Goal: Complete application form

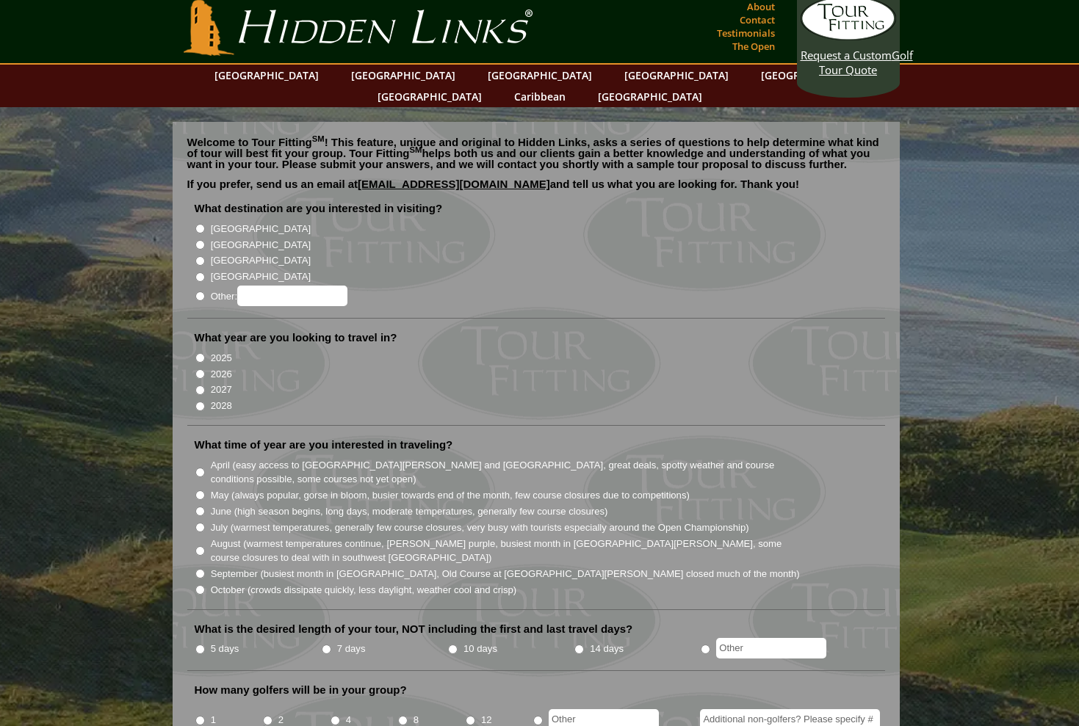
scroll to position [10, 0]
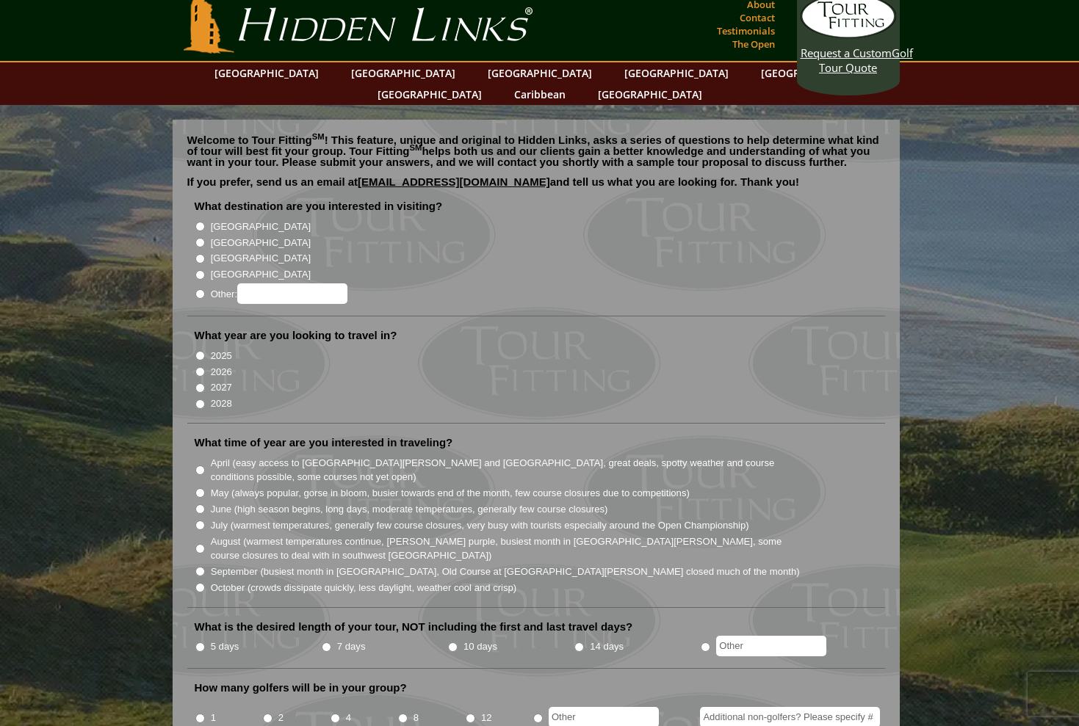
click at [198, 238] on input "[GEOGRAPHIC_DATA]" at bounding box center [200, 243] width 10 height 10
radio input "true"
click at [199, 367] on input "2026" at bounding box center [200, 372] width 10 height 10
radio input "true"
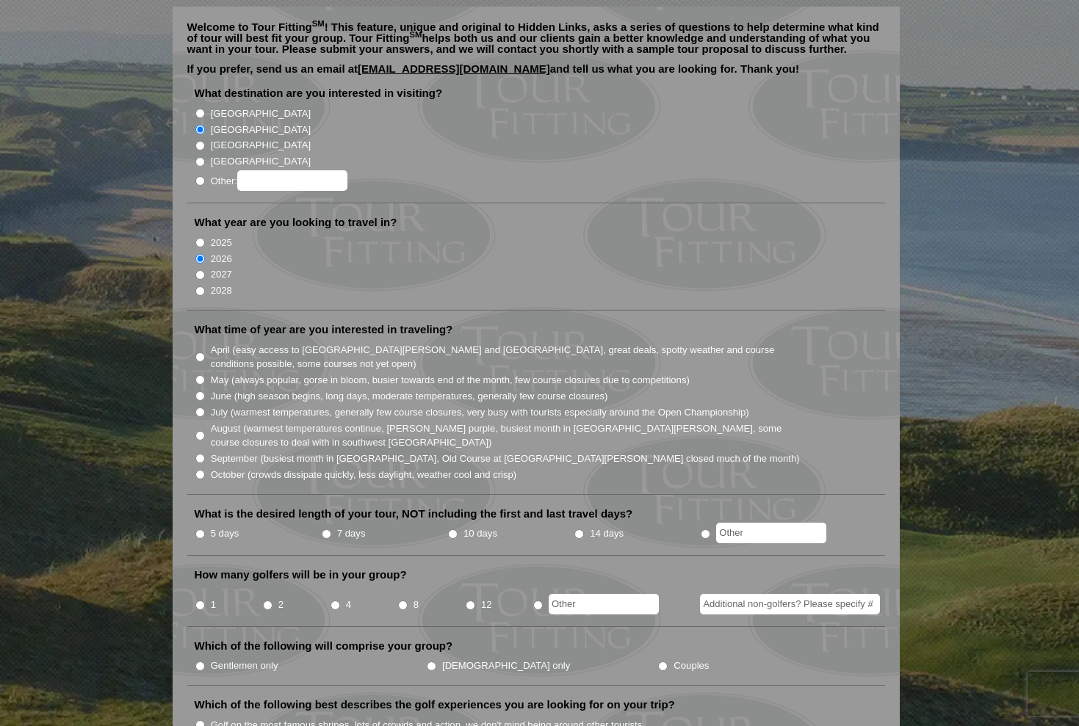
scroll to position [123, 0]
click at [197, 453] on input "September (busiest month in Ireland, Old Course at St. Andrews closed much of t…" at bounding box center [200, 458] width 10 height 10
radio input "true"
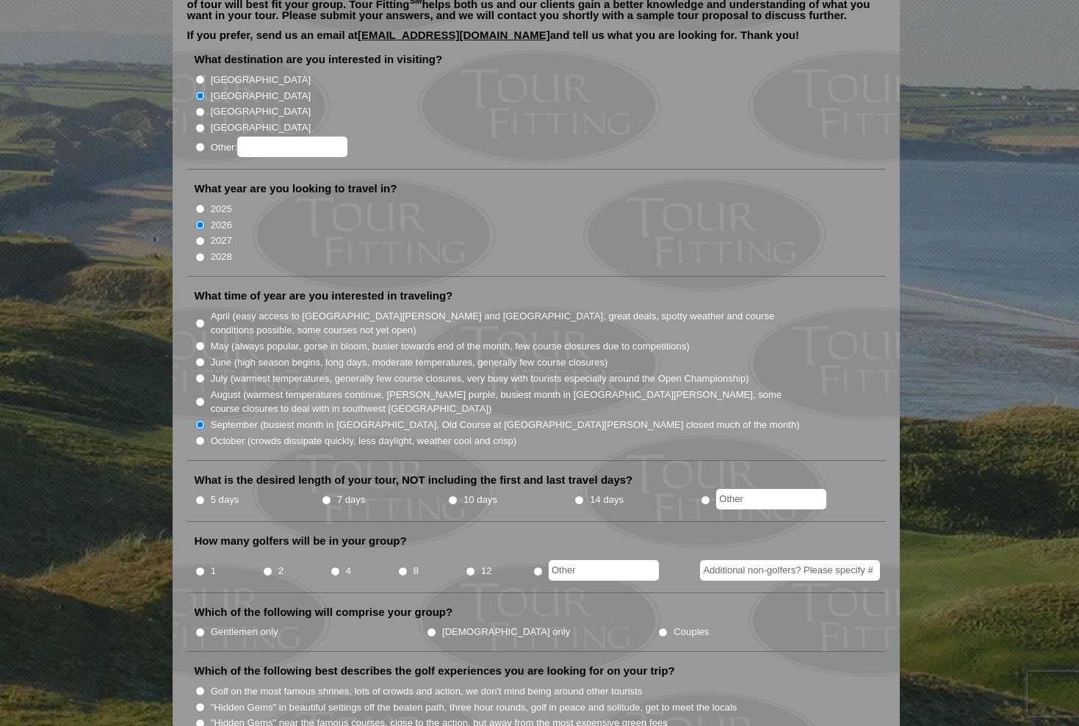
scroll to position [159, 0]
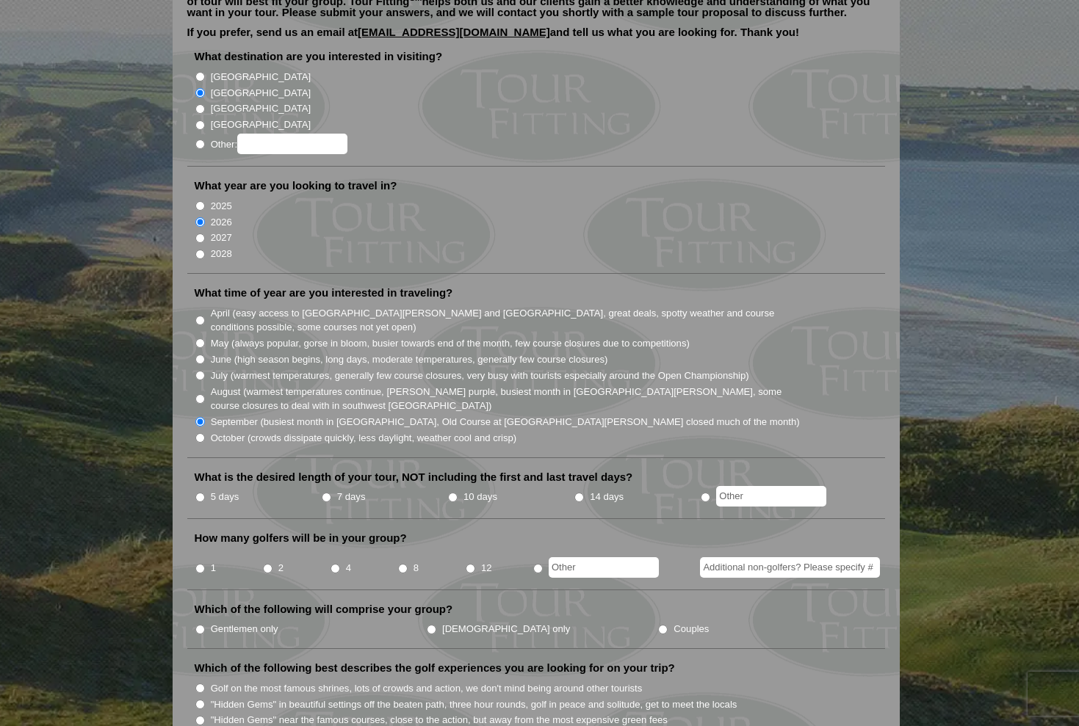
click at [200, 355] on input "June (high season begins, long days, moderate temperatures, generally few cours…" at bounding box center [200, 360] width 10 height 10
radio input "true"
click at [197, 433] on input "October (crowds dissipate quickly, less daylight, weather cool and crisp)" at bounding box center [200, 438] width 10 height 10
radio input "true"
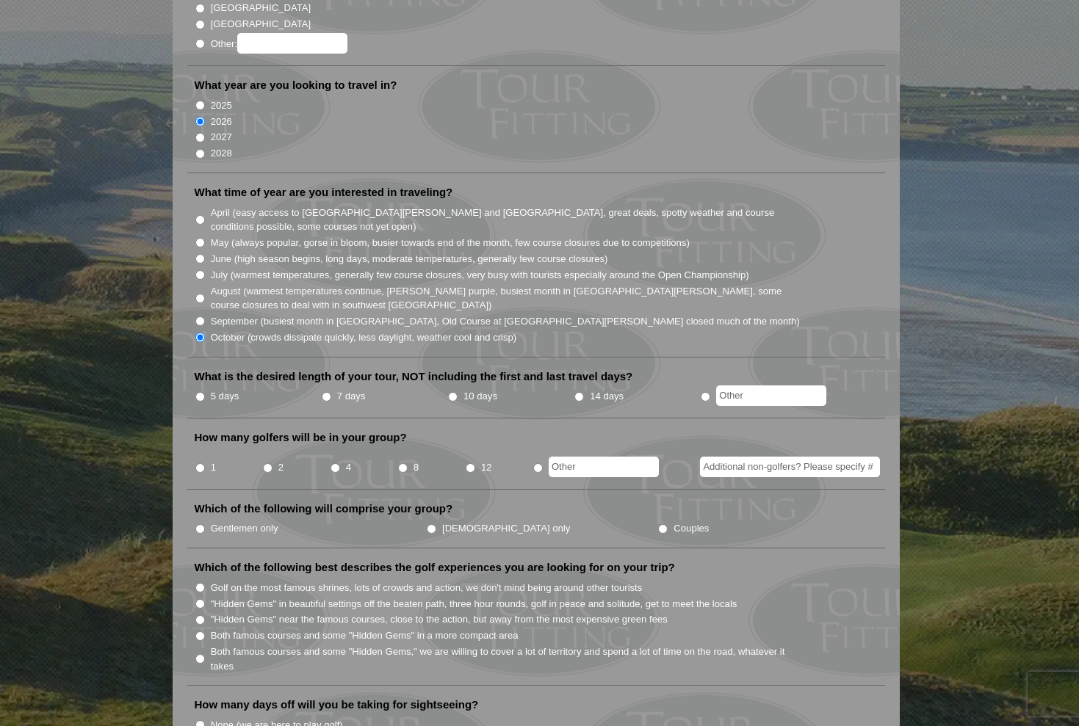
scroll to position [264, 0]
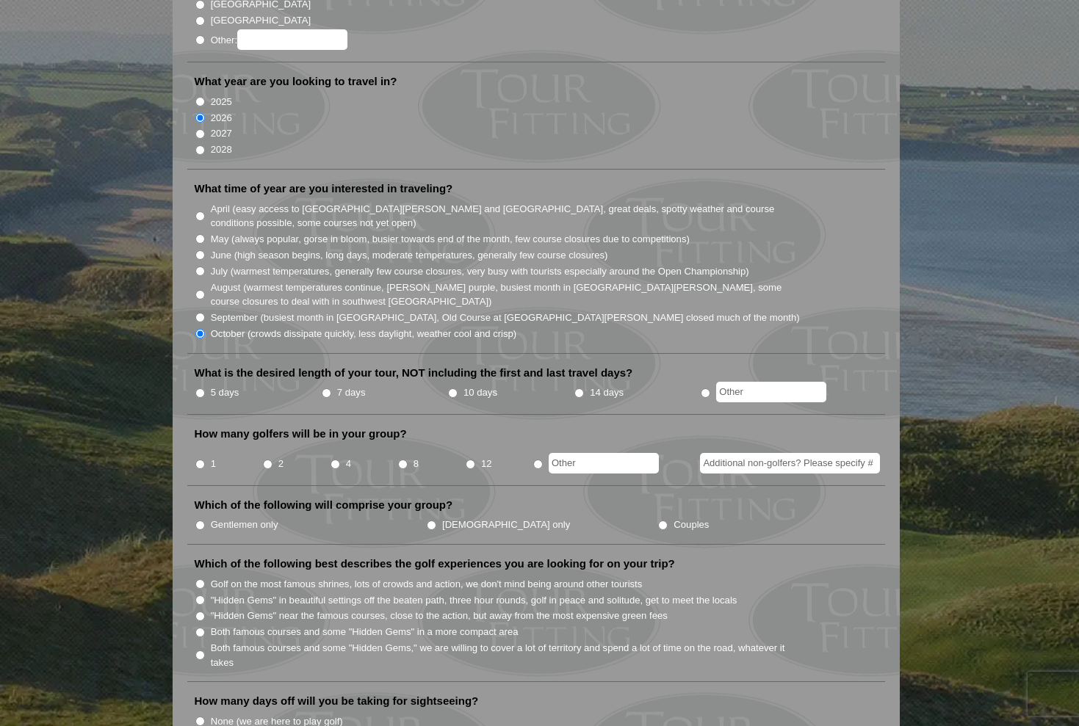
click at [581, 384] on li "14 days" at bounding box center [636, 393] width 126 height 18
click at [578, 388] on input "14 days" at bounding box center [579, 393] width 10 height 10
radio input "true"
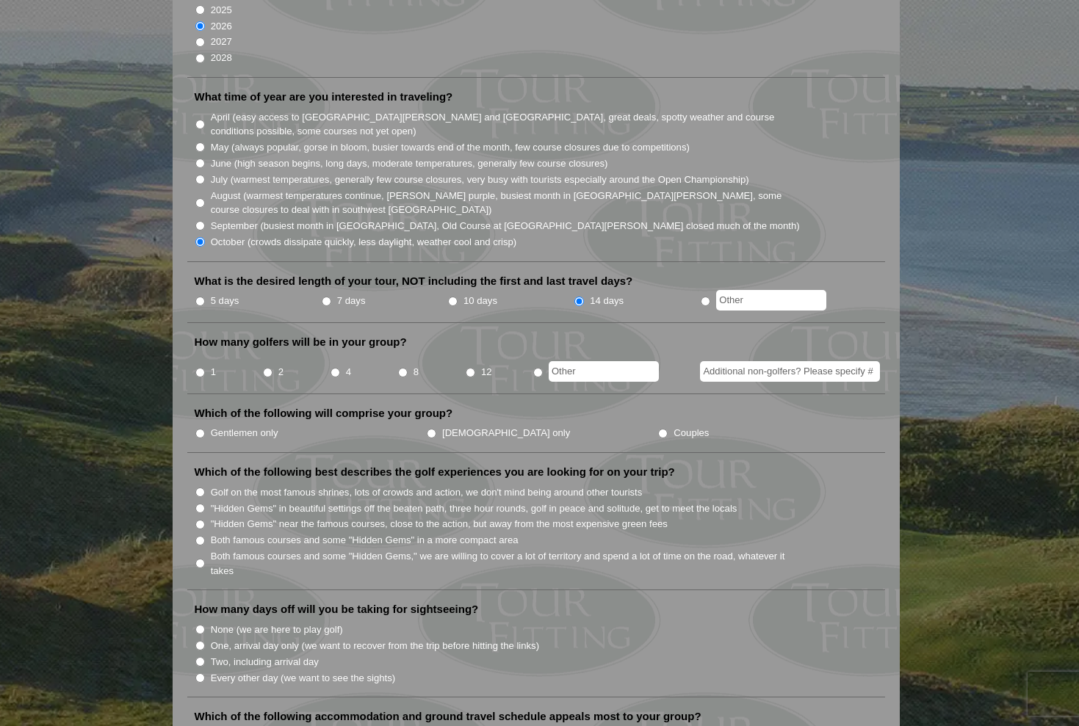
scroll to position [361, 0]
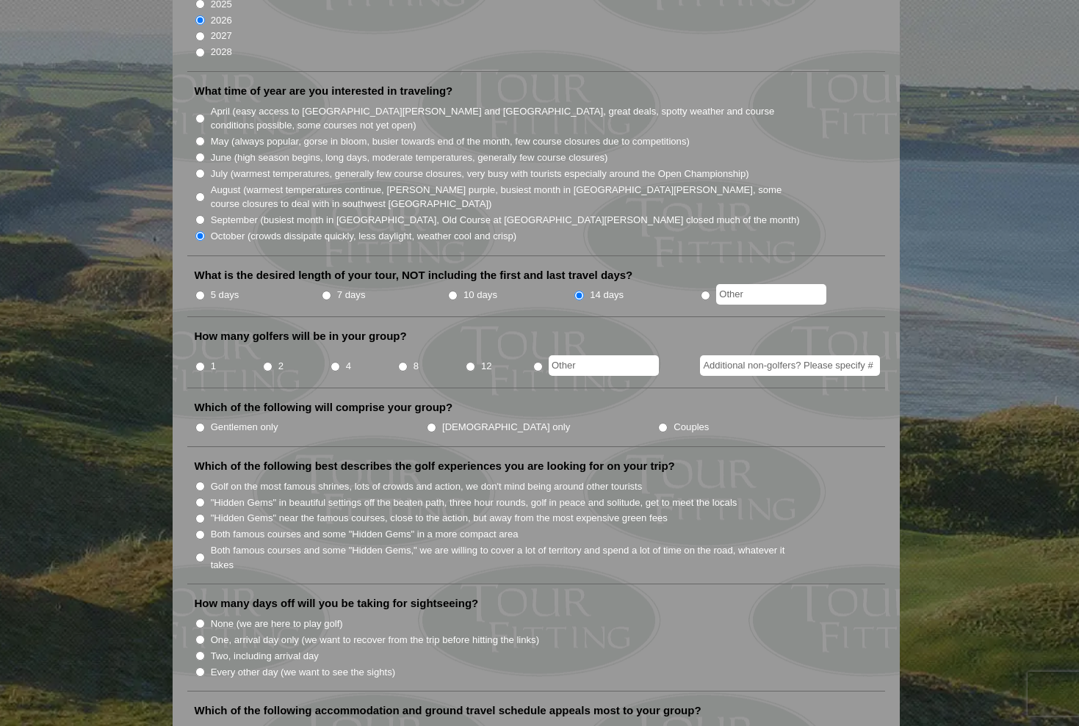
click at [452, 286] on li "10 days" at bounding box center [510, 295] width 126 height 18
click at [451, 291] on input "10 days" at bounding box center [453, 296] width 10 height 10
radio input "true"
click at [198, 362] on input "1" at bounding box center [200, 367] width 10 height 10
radio input "true"
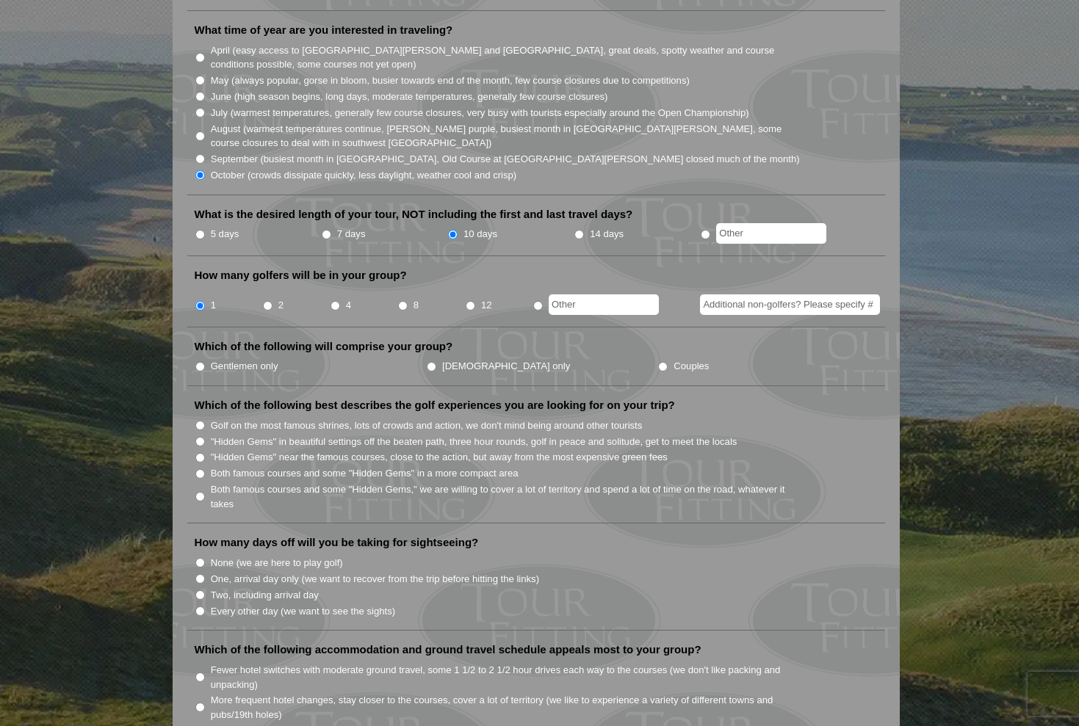
scroll to position [434, 0]
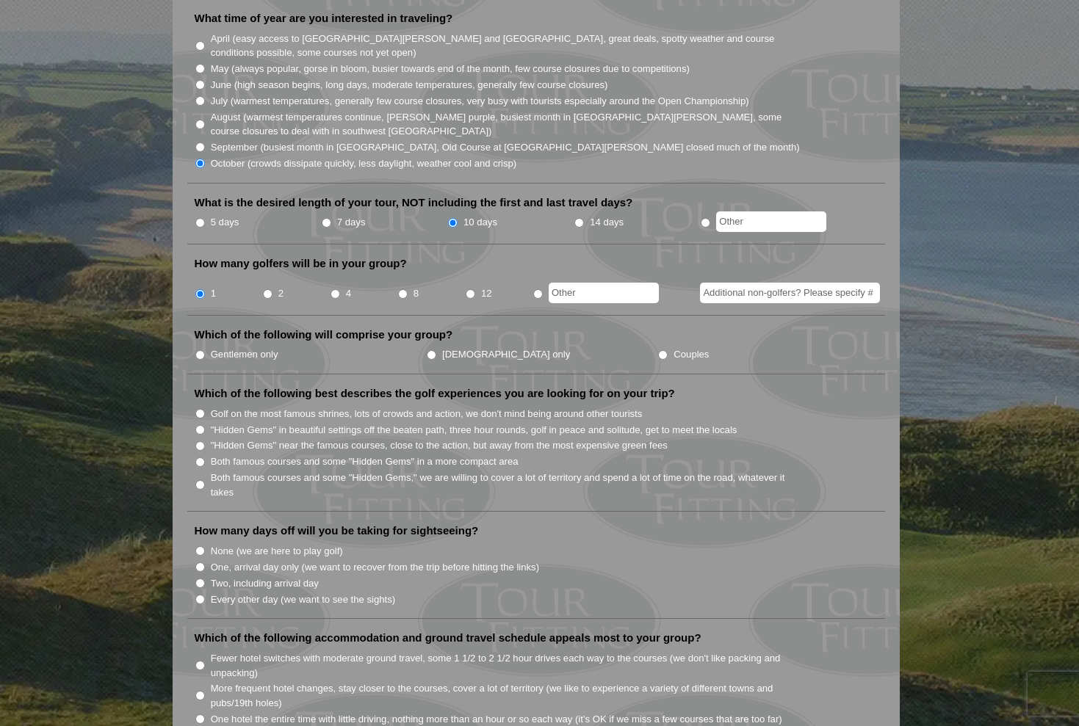
click at [197, 350] on input "Gentlemen only" at bounding box center [200, 355] width 10 height 10
radio input "true"
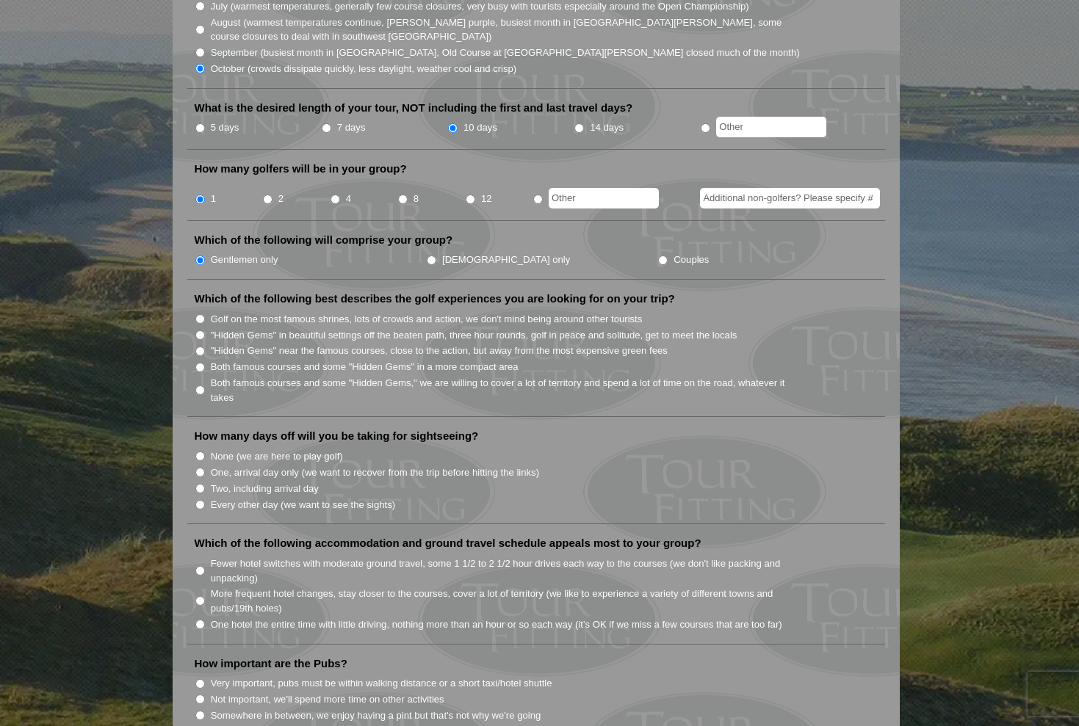
scroll to position [529, 0]
click at [200, 362] on input "Both famous courses and some "Hidden Gems" in a more compact area" at bounding box center [200, 367] width 10 height 10
radio input "true"
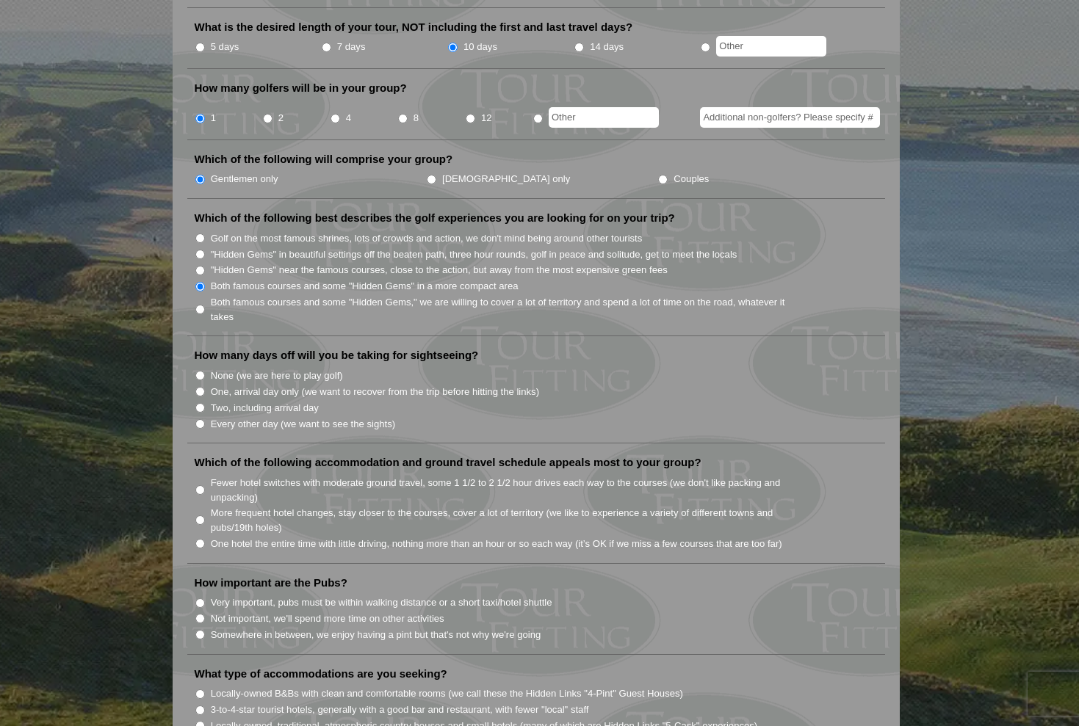
scroll to position [615, 0]
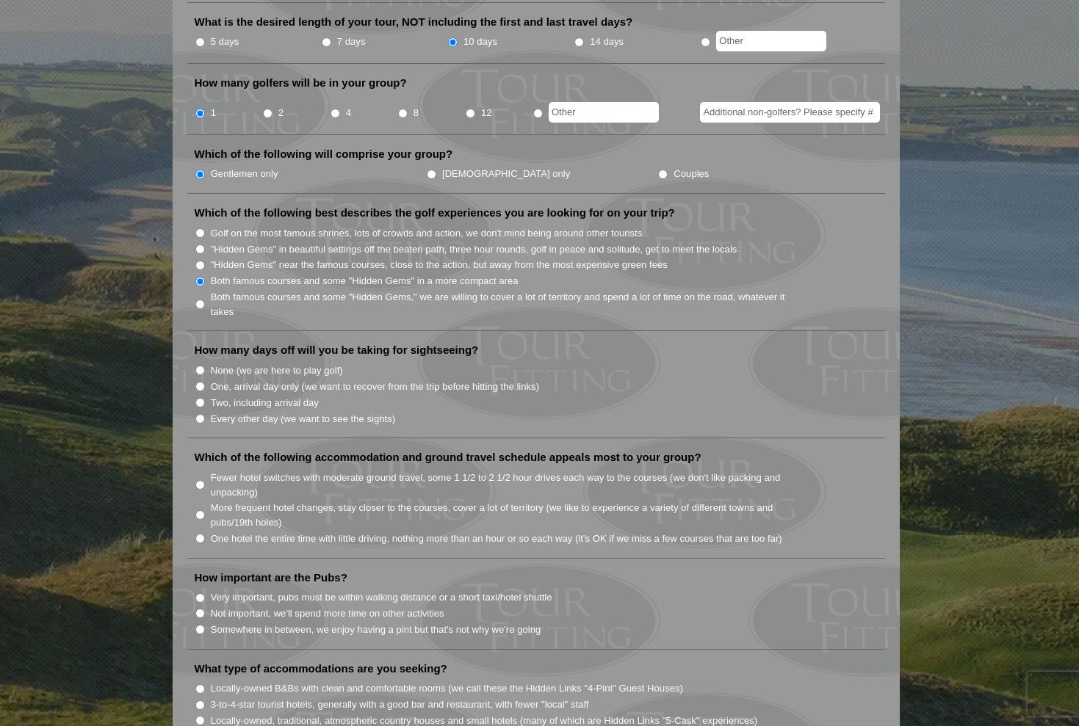
click at [200, 414] on input "Every other day (we want to see the sights)" at bounding box center [200, 419] width 10 height 10
radio input "true"
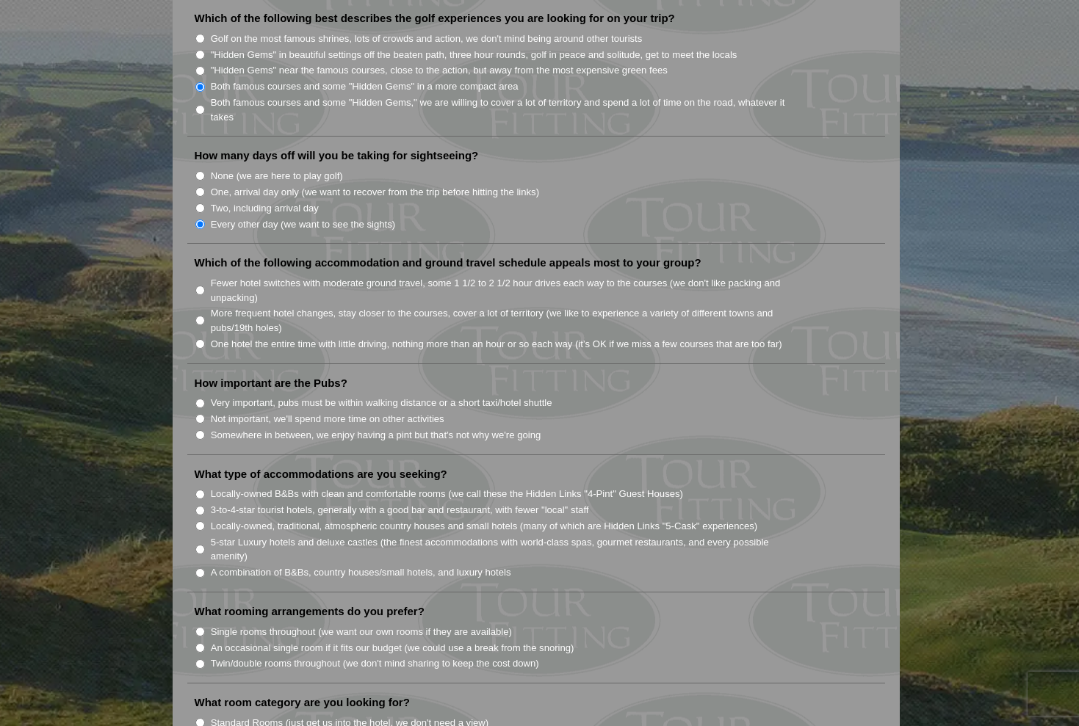
scroll to position [813, 0]
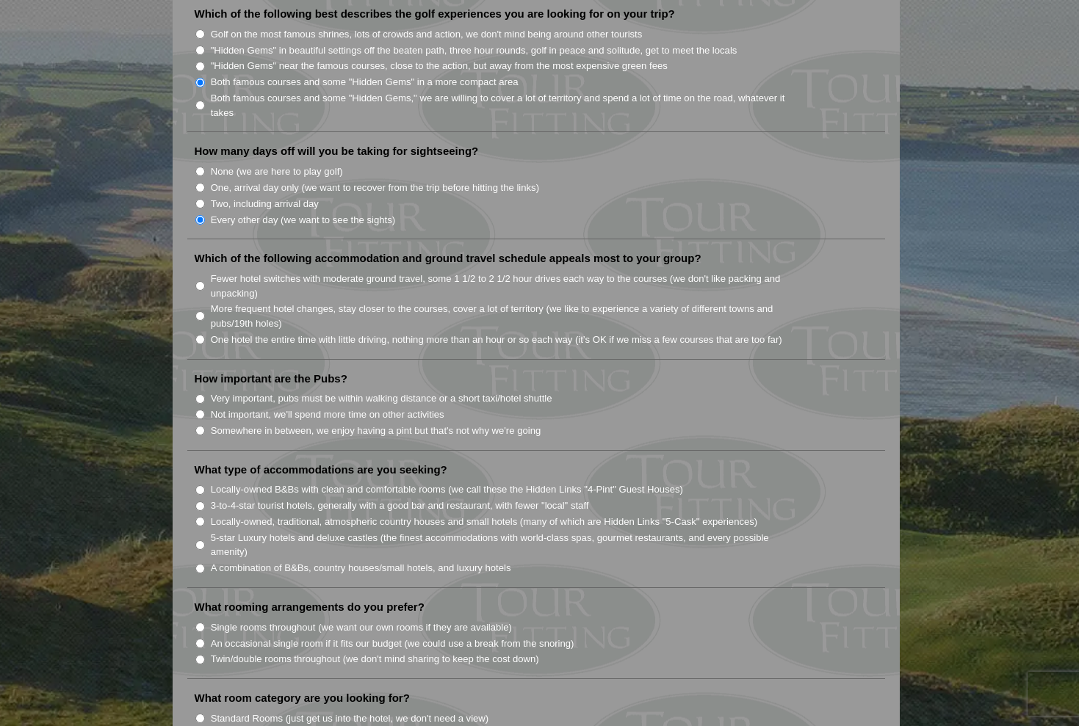
click at [200, 394] on input "Very important, pubs must be within walking distance or a short taxi/hotel shut…" at bounding box center [200, 399] width 10 height 10
radio input "true"
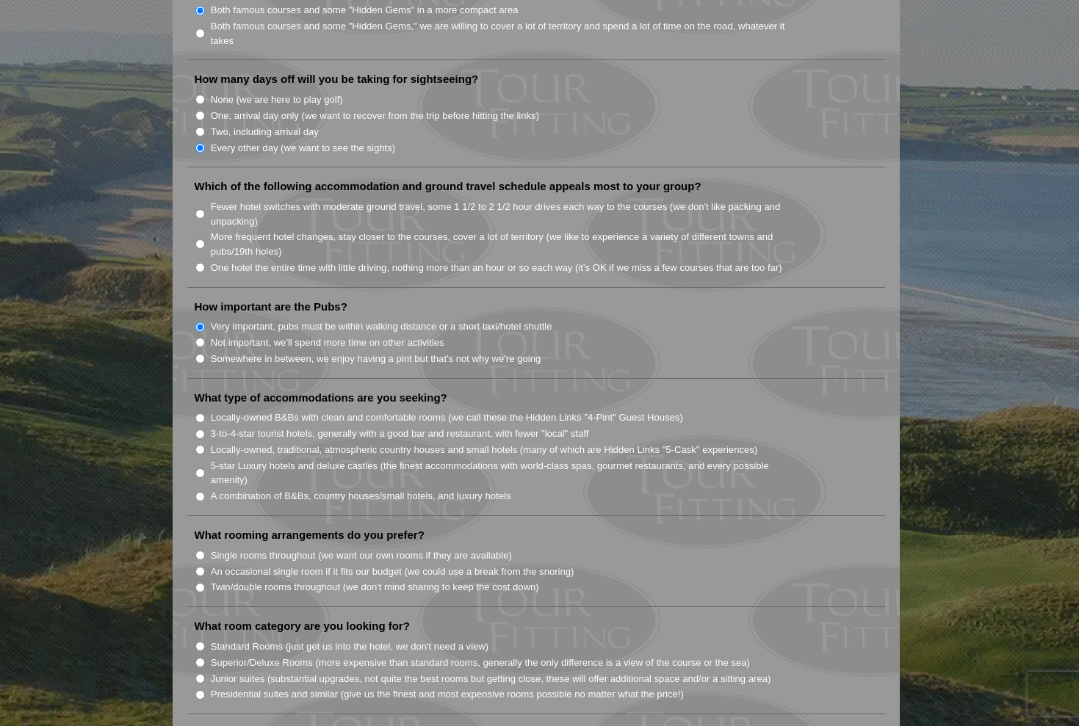
scroll to position [890, 0]
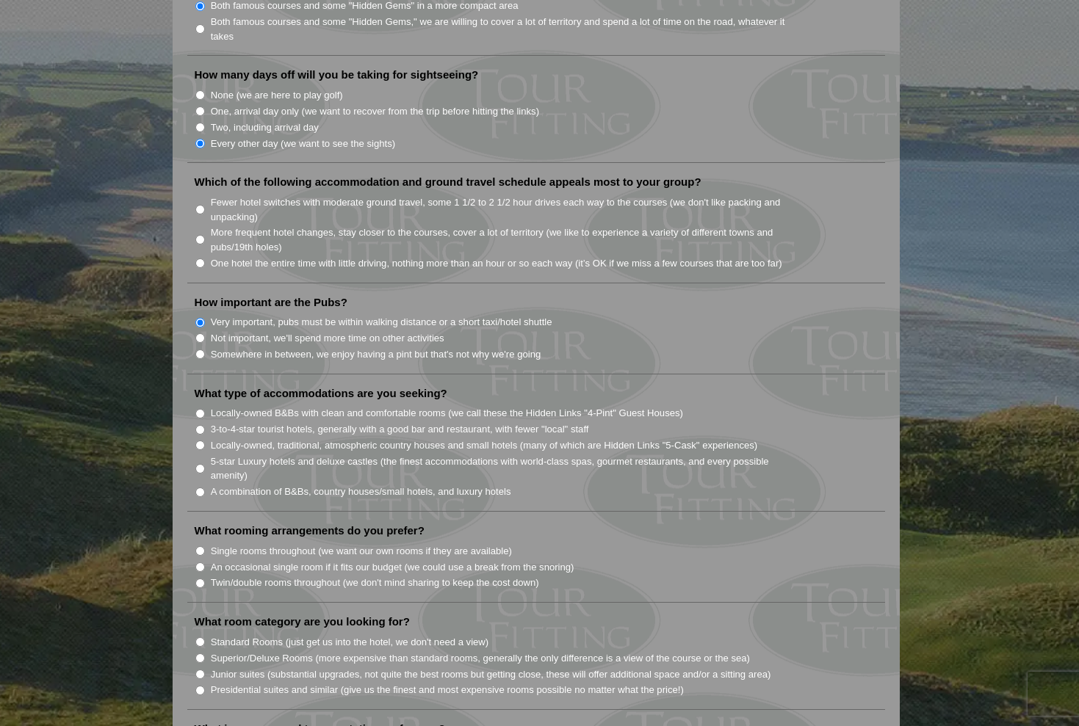
click at [197, 224] on li "More frequent hotel changes, stay closer to the courses, cover a lot of territo…" at bounding box center [542, 239] width 695 height 30
click at [200, 235] on input "More frequent hotel changes, stay closer to the courses, cover a lot of territo…" at bounding box center [200, 240] width 10 height 10
radio input "true"
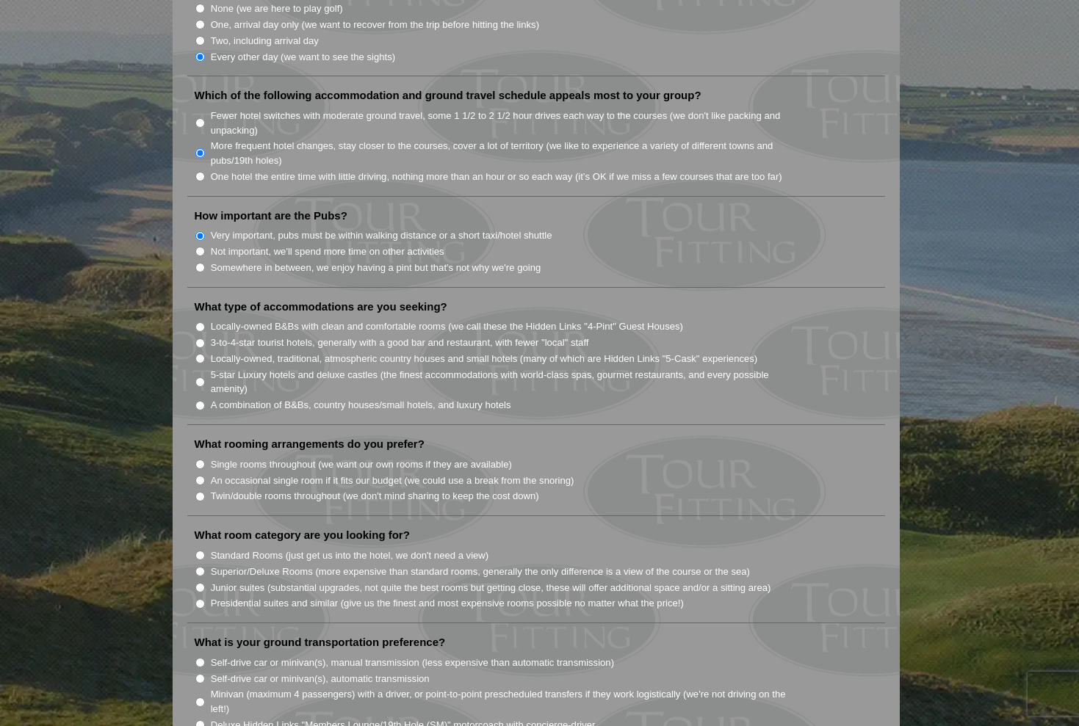
scroll to position [990, 0]
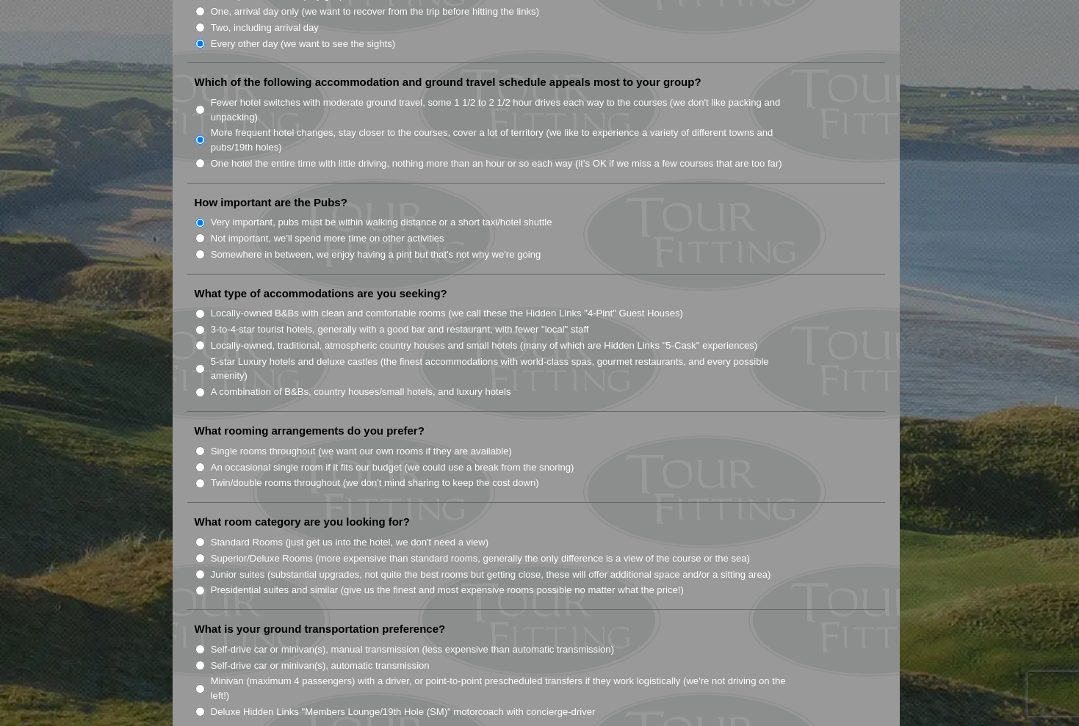
click at [200, 341] on input "Locally-owned, traditional, atmospheric country houses and small hotels (many o…" at bounding box center [200, 346] width 10 height 10
radio input "true"
click at [200, 325] on input "3-to-4-star tourist hotels, generally with a good bar and restaurant, with fewe…" at bounding box center [200, 330] width 10 height 10
radio input "true"
click at [204, 337] on li "Locally-owned, traditional, atmospheric country houses and small hotels (many o…" at bounding box center [542, 345] width 695 height 16
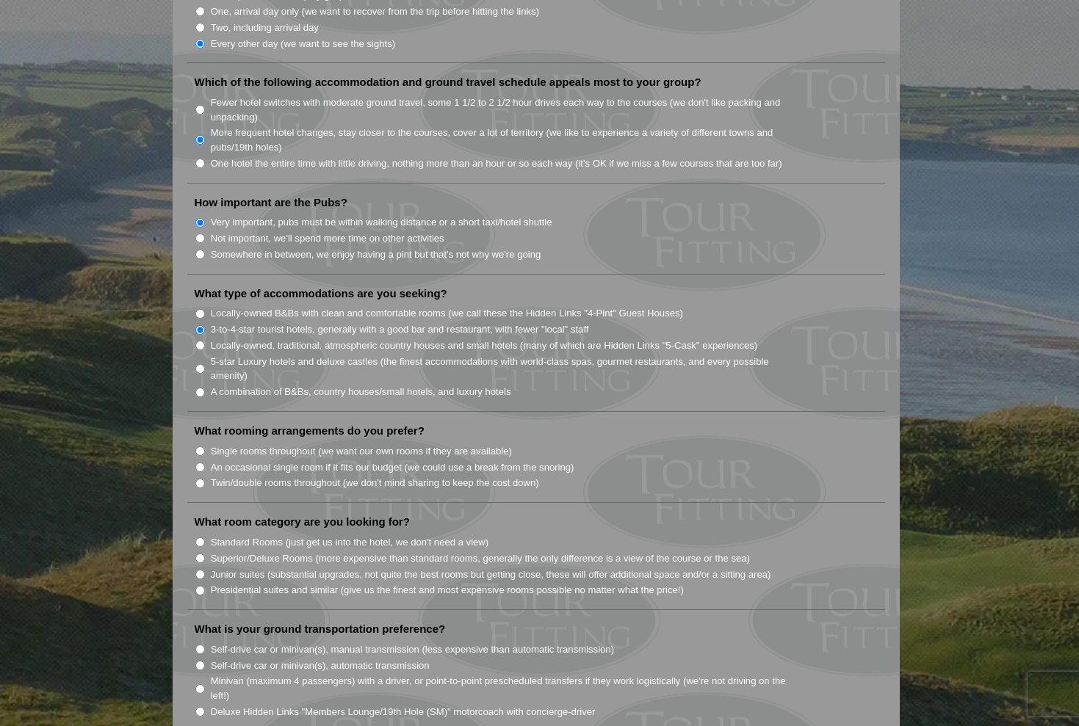
click at [200, 341] on input "Locally-owned, traditional, atmospheric country houses and small hotels (many o…" at bounding box center [200, 346] width 10 height 10
radio input "true"
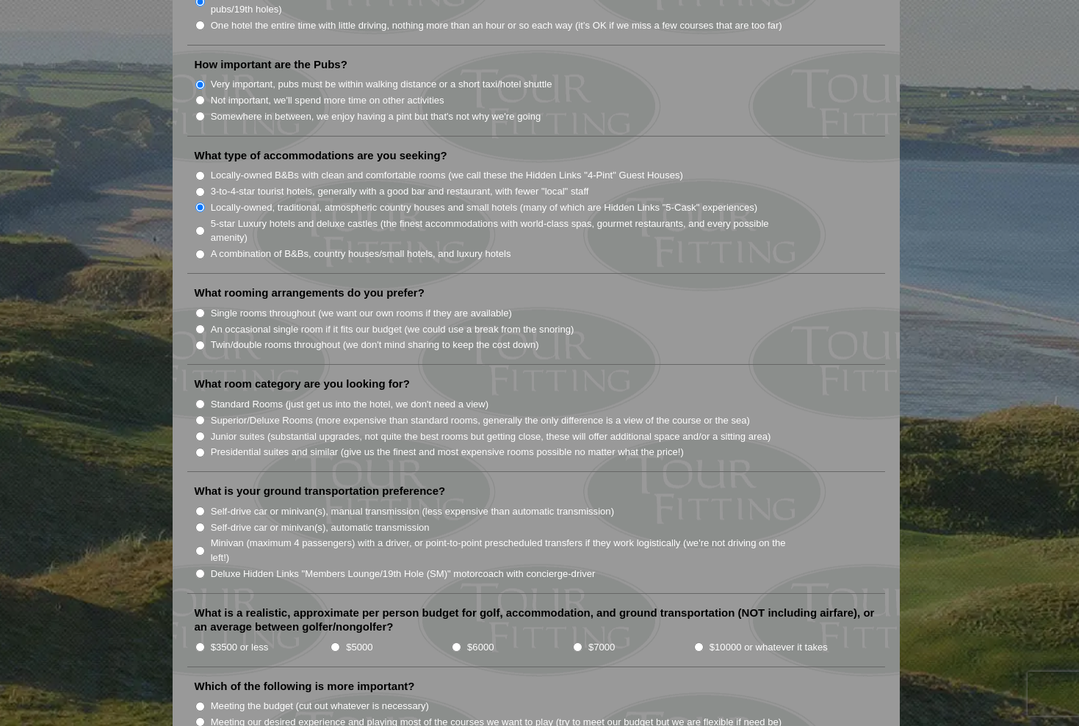
scroll to position [1129, 0]
click at [198, 303] on li "Single rooms throughout (we want our own rooms if they are available)" at bounding box center [542, 311] width 695 height 16
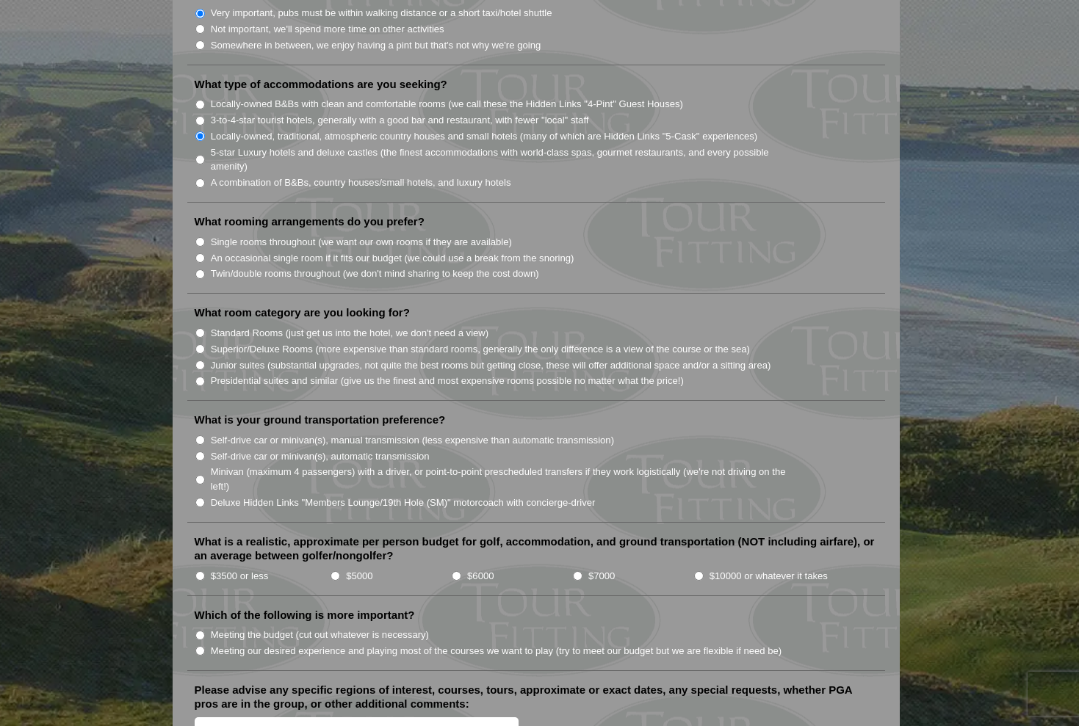
scroll to position [1200, 0]
click at [200, 344] on input "Superior/Deluxe Rooms (more expensive than standard rooms, generally the only d…" at bounding box center [200, 349] width 10 height 10
radio input "true"
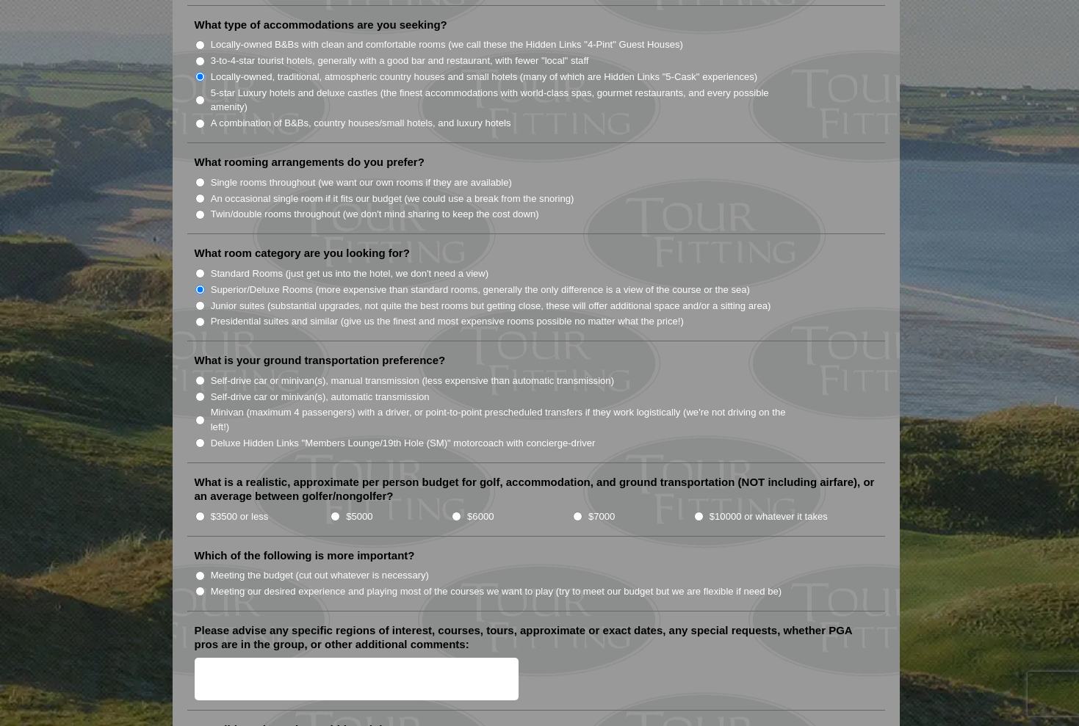
scroll to position [1269, 0]
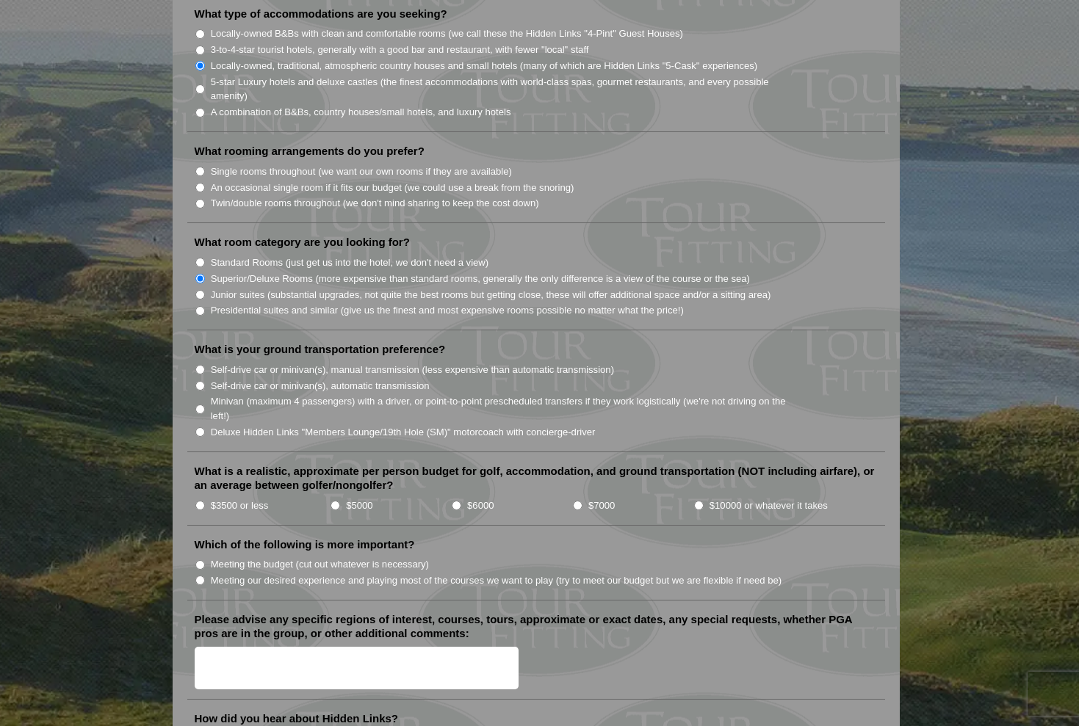
click at [196, 427] on input "Deluxe Hidden Links "Members Lounge/19th Hole (SM)" motorcoach with concierge-d…" at bounding box center [200, 432] width 10 height 10
radio input "true"
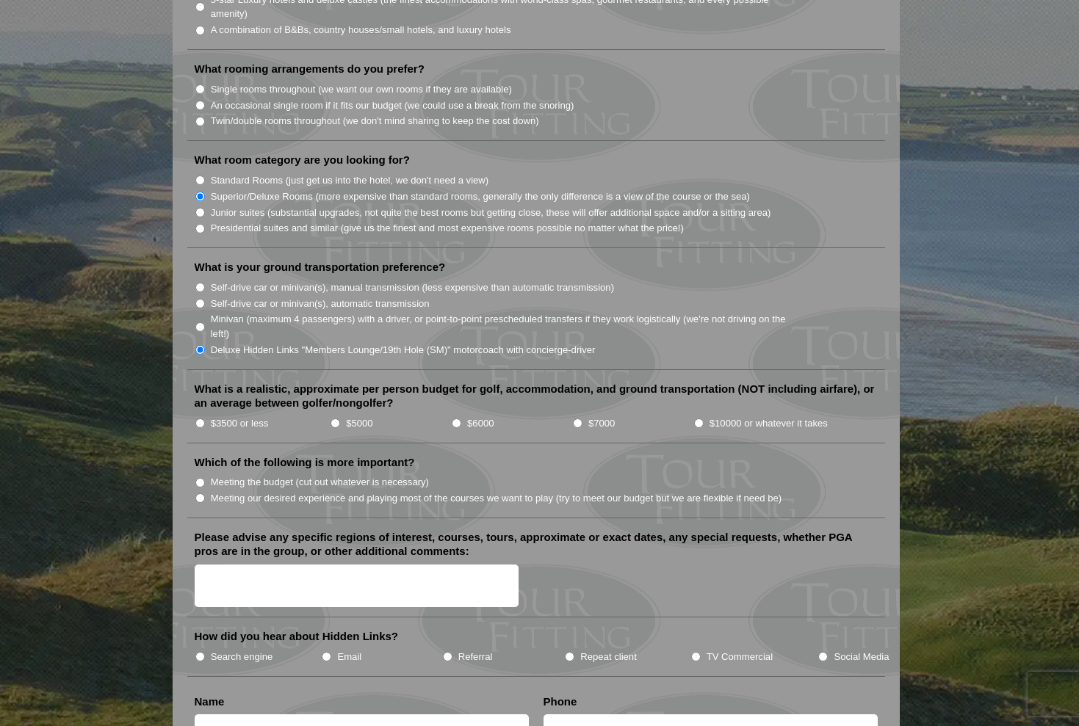
scroll to position [1369, 0]
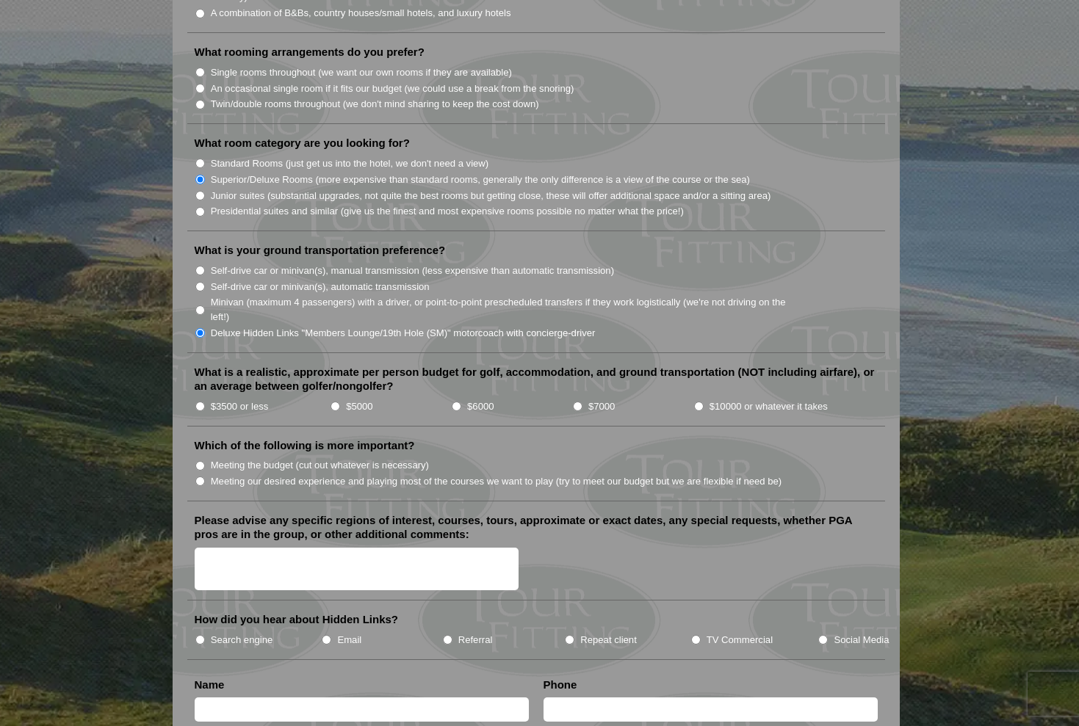
click at [697, 402] on input "$10000 or whatever it takes" at bounding box center [699, 407] width 10 height 10
radio input "true"
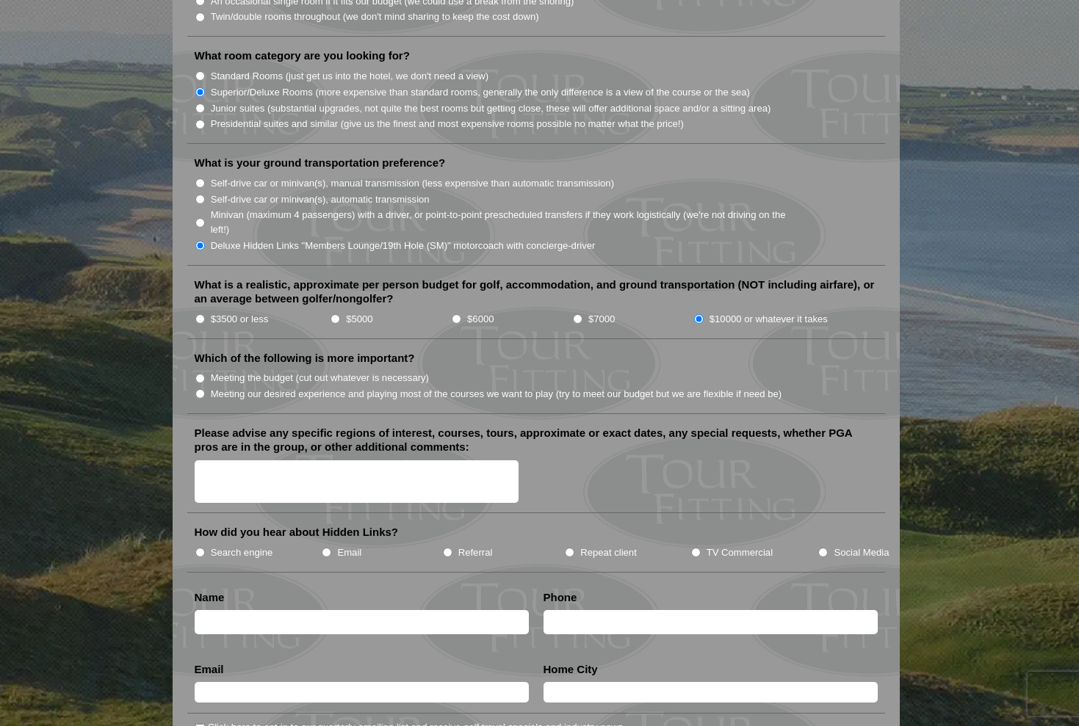
scroll to position [1458, 0]
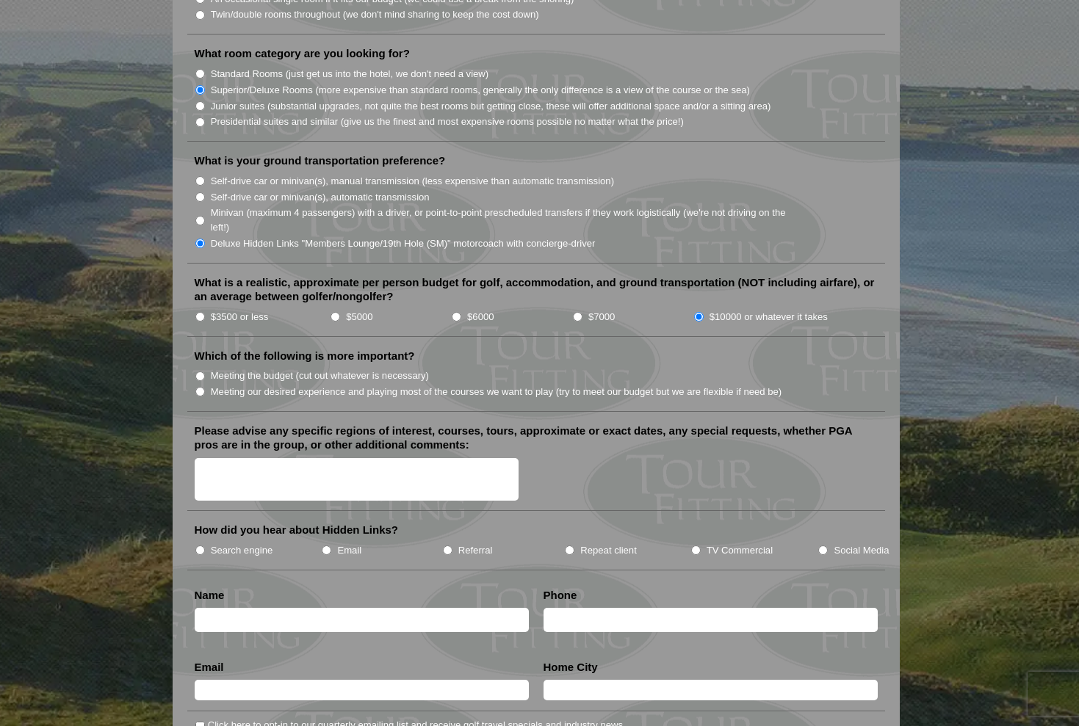
click at [199, 383] on li "Meeting our desired experience and playing most of the courses we want to play …" at bounding box center [542, 391] width 695 height 16
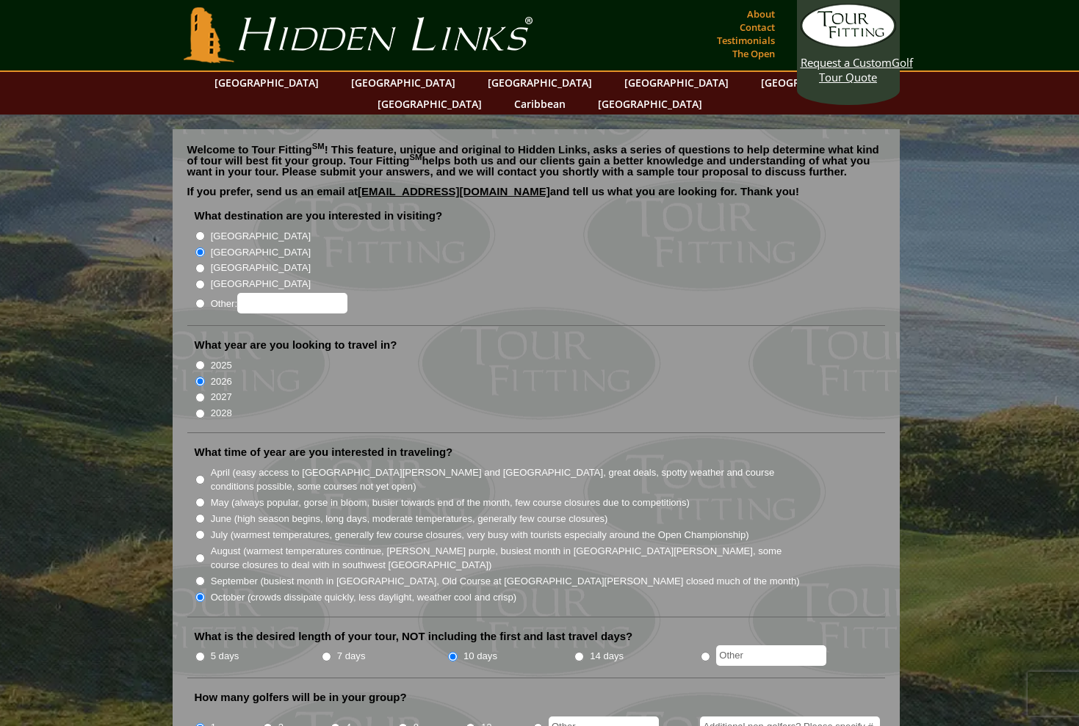
scroll to position [0, 0]
click at [383, 81] on link "[GEOGRAPHIC_DATA]" at bounding box center [403, 82] width 119 height 21
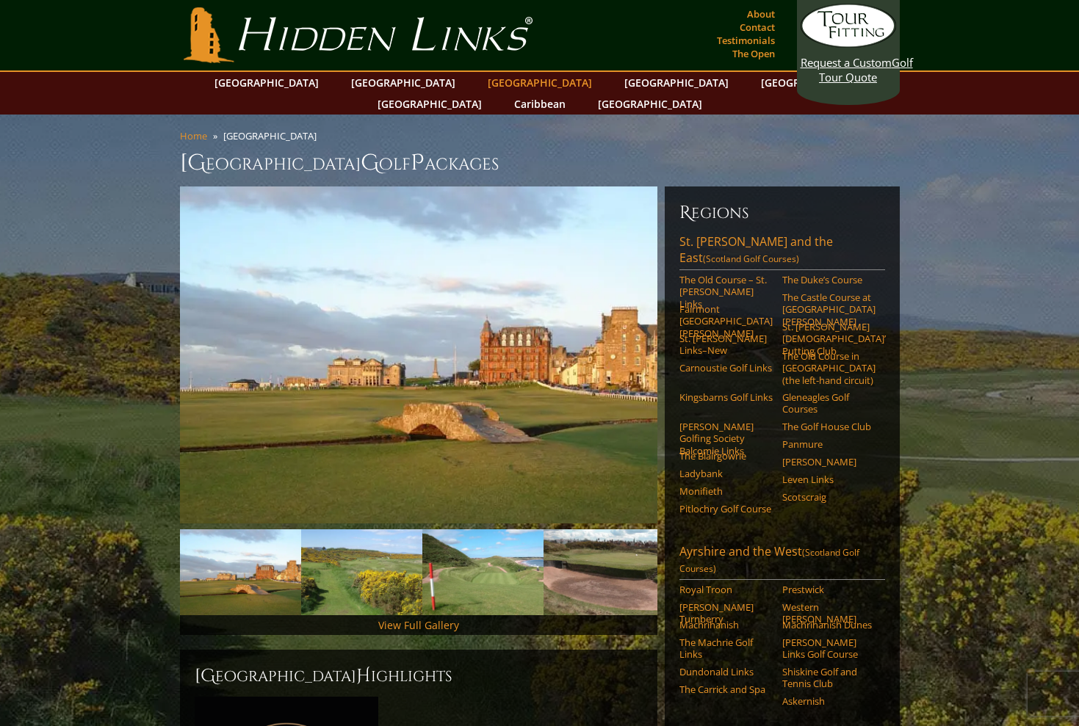
click at [480, 81] on link "[GEOGRAPHIC_DATA]" at bounding box center [539, 82] width 119 height 21
